Goal: Navigation & Orientation: Find specific page/section

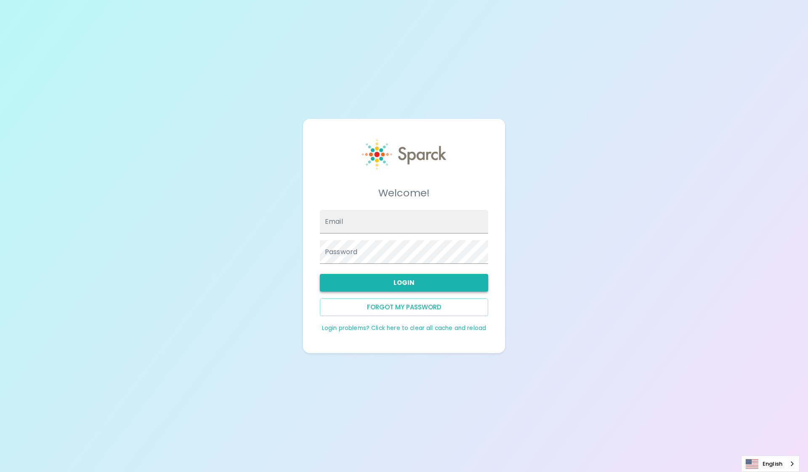
type input "[EMAIL_ADDRESS][DOMAIN_NAME]"
click at [403, 282] on button "Login" at bounding box center [404, 283] width 168 height 18
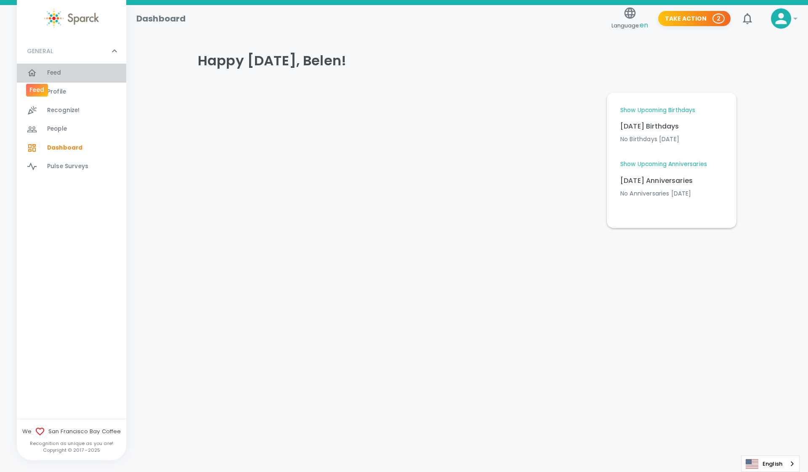
click at [46, 73] on div at bounding box center [37, 73] width 20 height 10
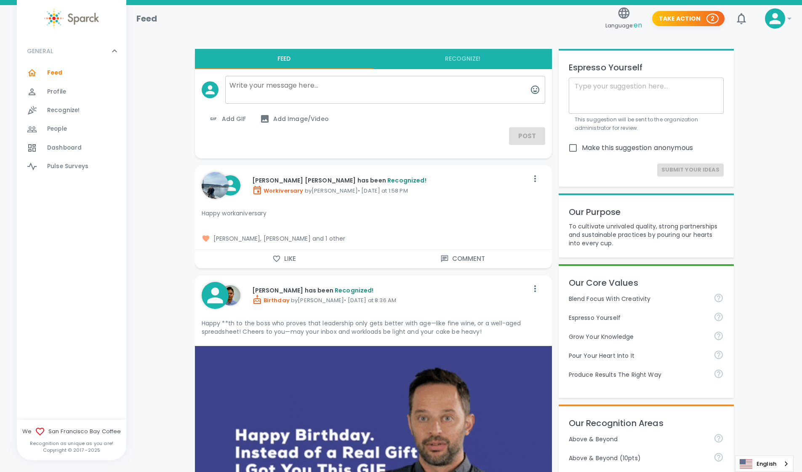
click at [273, 257] on icon "button" at bounding box center [276, 259] width 7 height 6
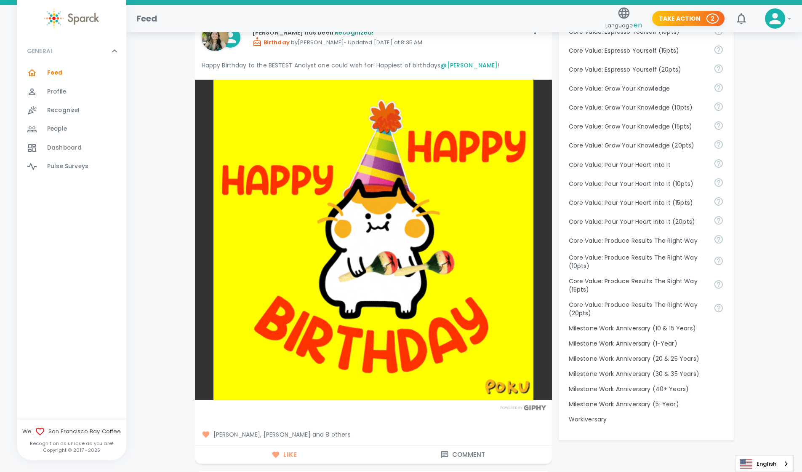
scroll to position [624, 0]
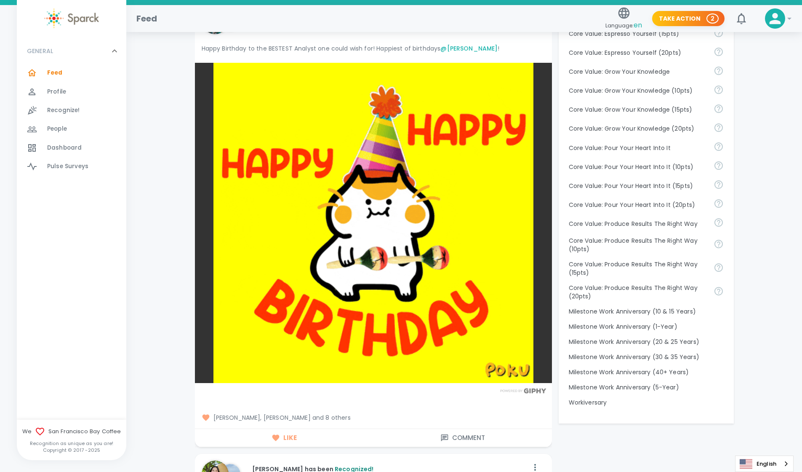
click at [63, 91] on span "Profile" at bounding box center [56, 92] width 19 height 8
